Goal: Task Accomplishment & Management: Manage account settings

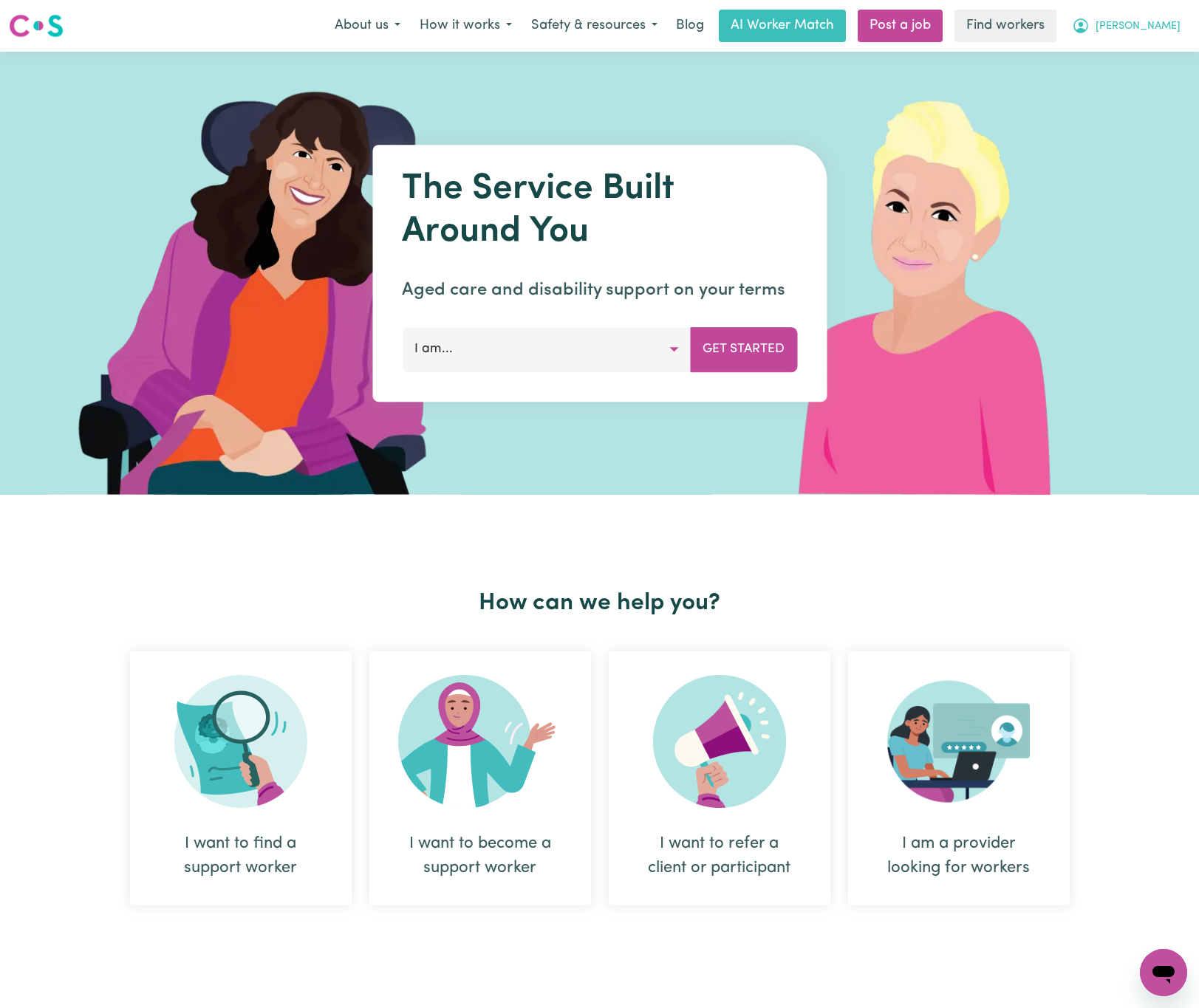
click at [1151, 29] on span "[PERSON_NAME]" at bounding box center [1137, 26] width 85 height 16
click at [1153, 80] on link "Logout" at bounding box center [1130, 85] width 117 height 28
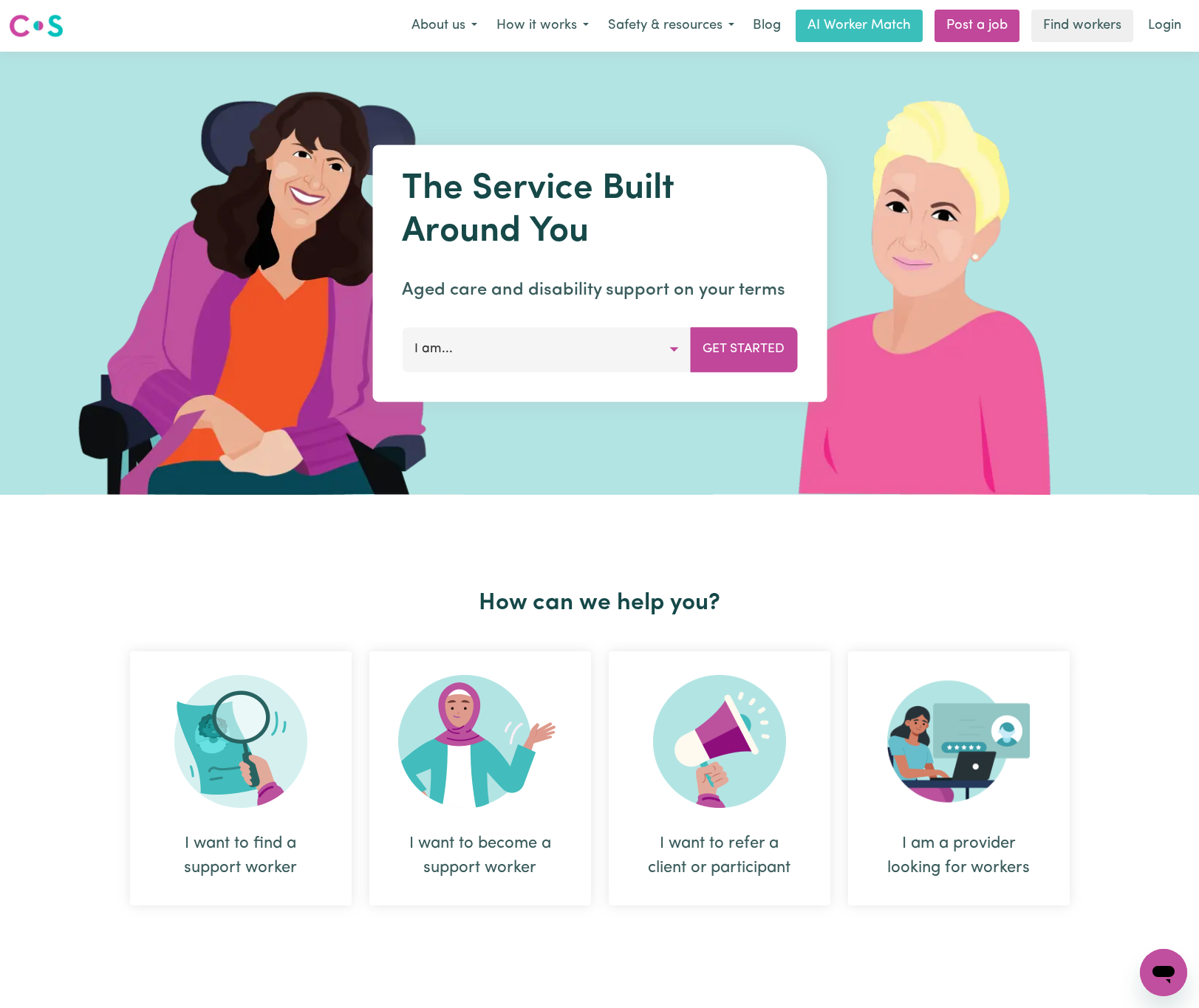
click at [1152, 35] on link "Login" at bounding box center [1165, 26] width 51 height 33
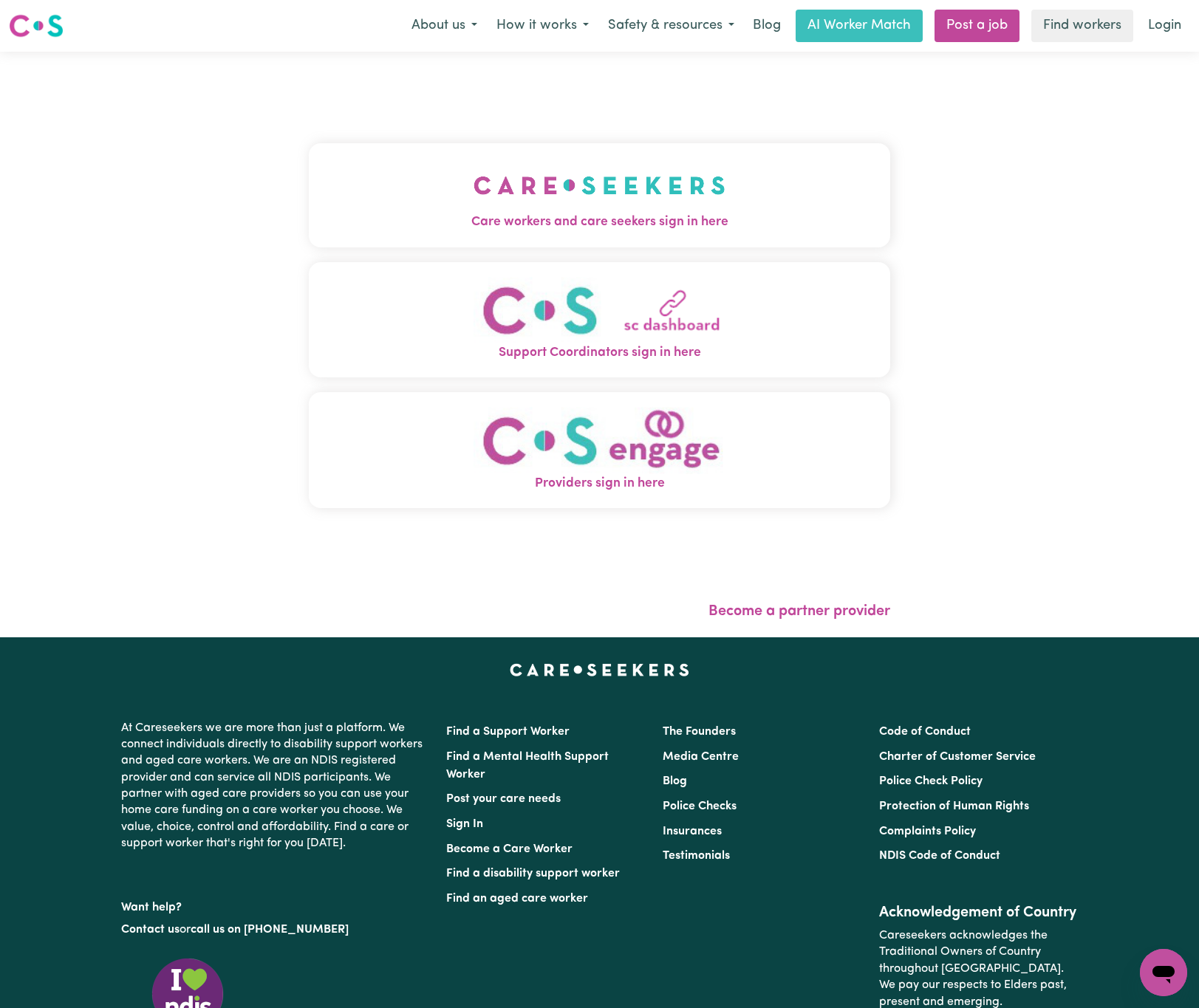
click at [554, 162] on img "Care workers and care seekers sign in here" at bounding box center [600, 186] width 252 height 55
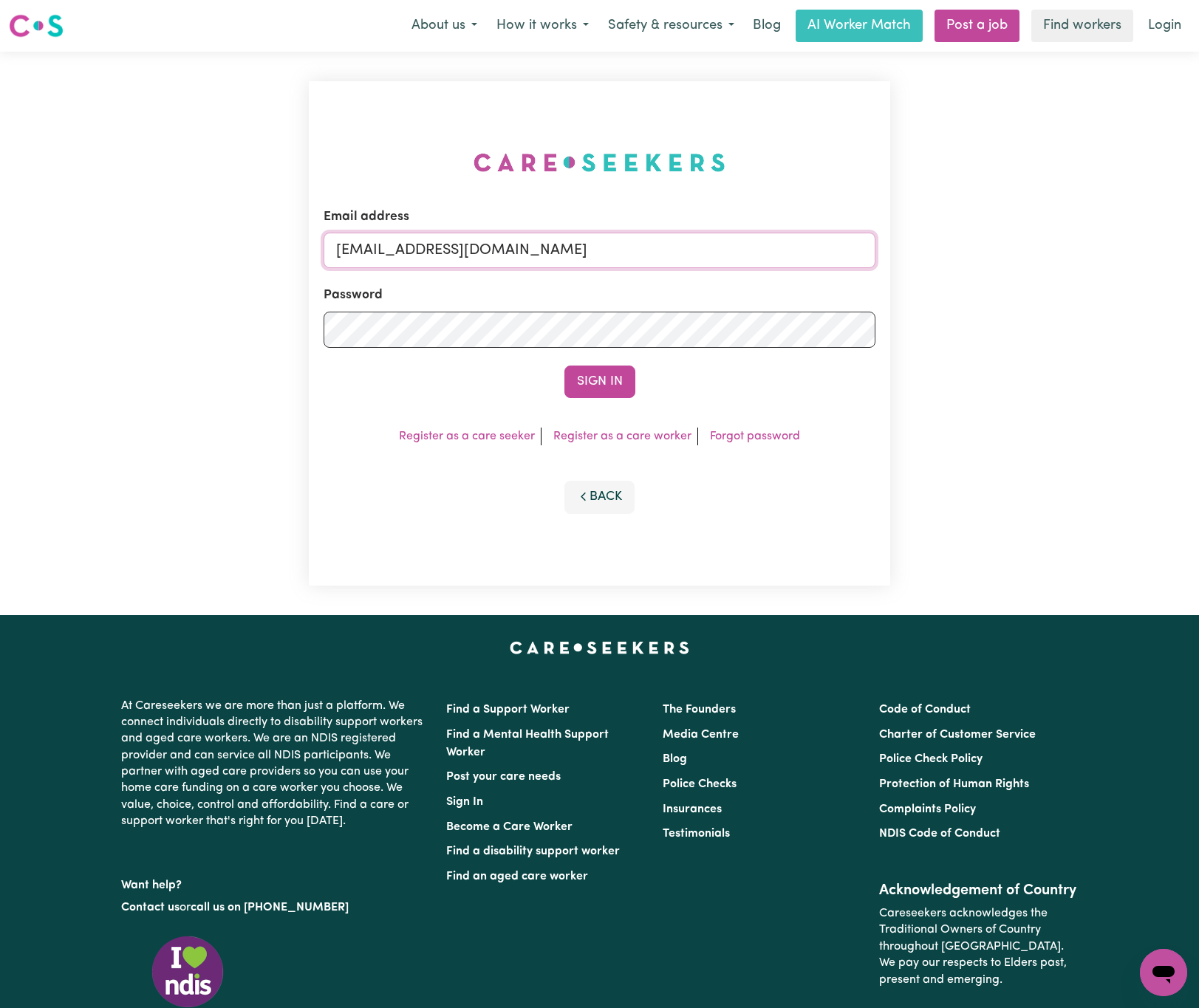
drag, startPoint x: 413, startPoint y: 251, endPoint x: 970, endPoint y: 251, distance: 557.0
click at [970, 251] on div "Email address [EMAIL_ADDRESS][DOMAIN_NAME] Password Sign In Register as a care …" at bounding box center [600, 334] width 1199 height 563
paste input "[EMAIL_ADDRESS][DOMAIN_NAME]"
type input "superuser~[EMAIL_ADDRESS][DOMAIN_NAME]"
click at [564, 365] on button "Sign In" at bounding box center [600, 381] width 71 height 33
